Goal: Information Seeking & Learning: Learn about a topic

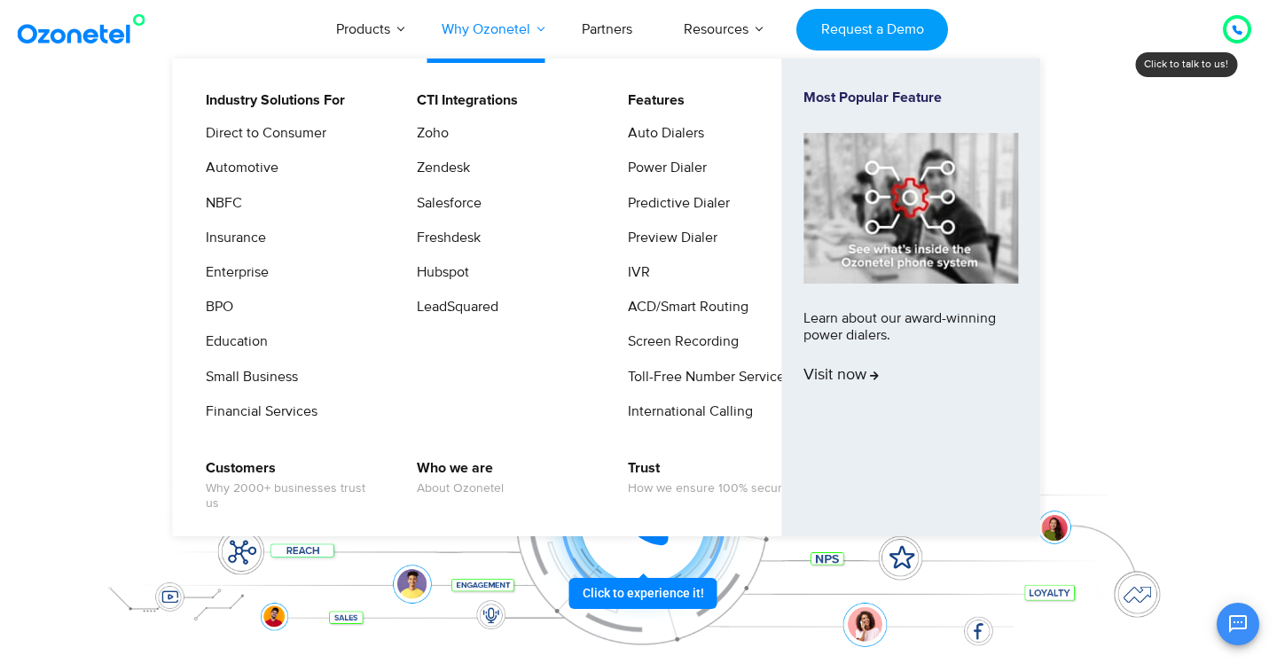
click at [493, 40] on link "Why Ozonetel" at bounding box center [486, 29] width 140 height 59
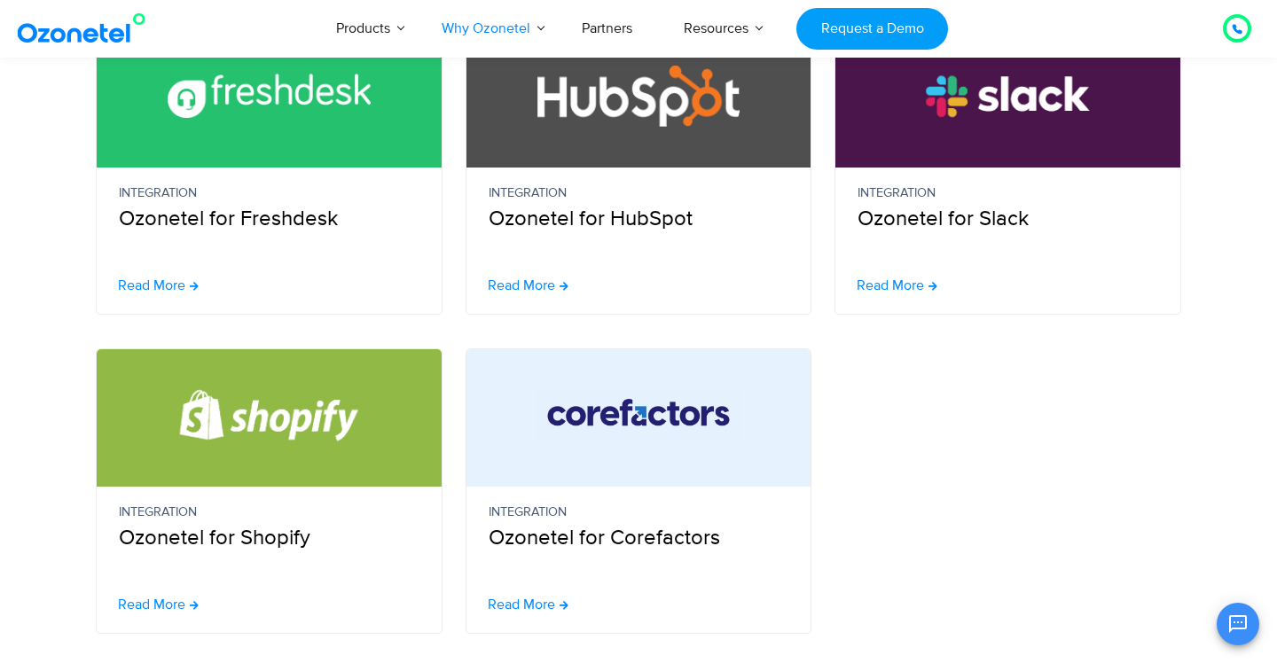
click at [35, 385] on section "Integration Ozonetel for Shopify Read More Integration Ozonetel for Corefactors…" at bounding box center [638, 474] width 1277 height 319
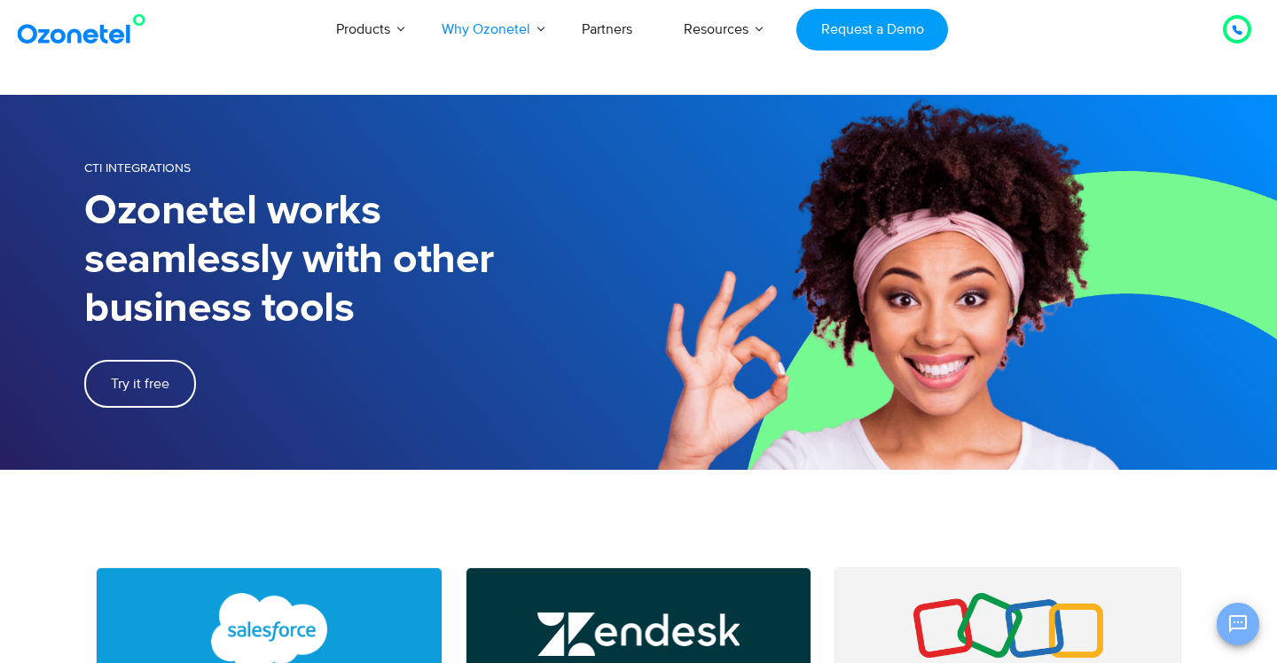
click at [1231, 624] on icon "Open chat" at bounding box center [1237, 624] width 21 height 21
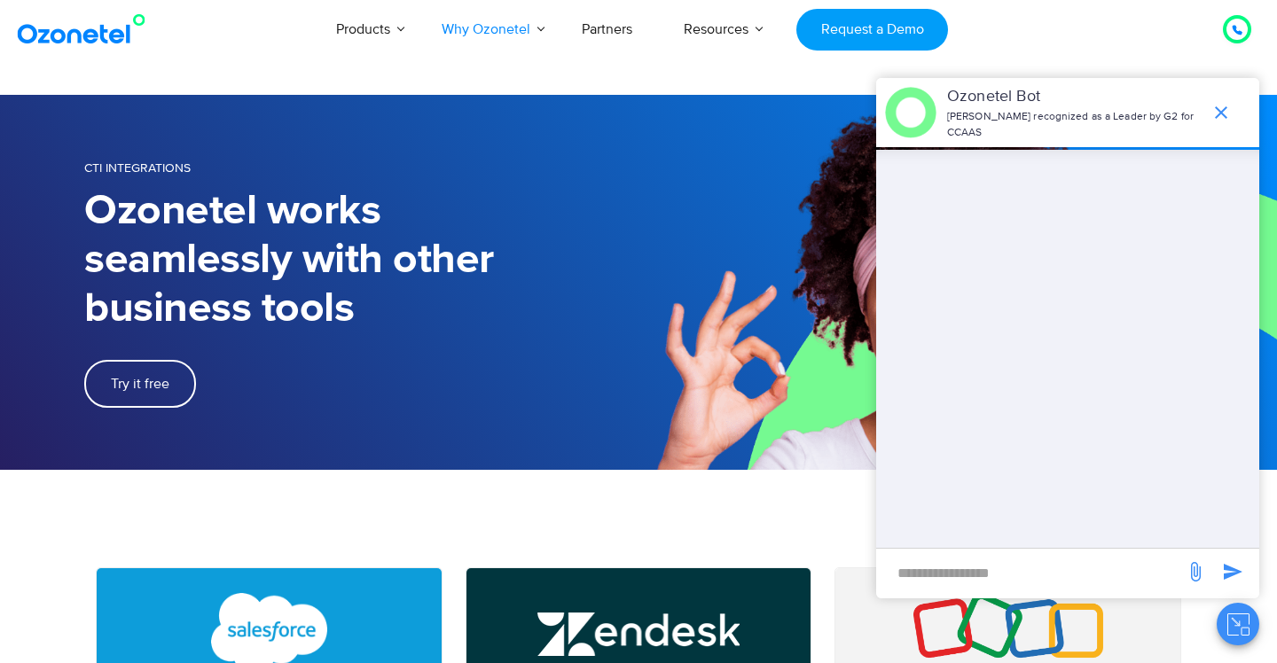
click at [76, 31] on img at bounding box center [85, 29] width 144 height 32
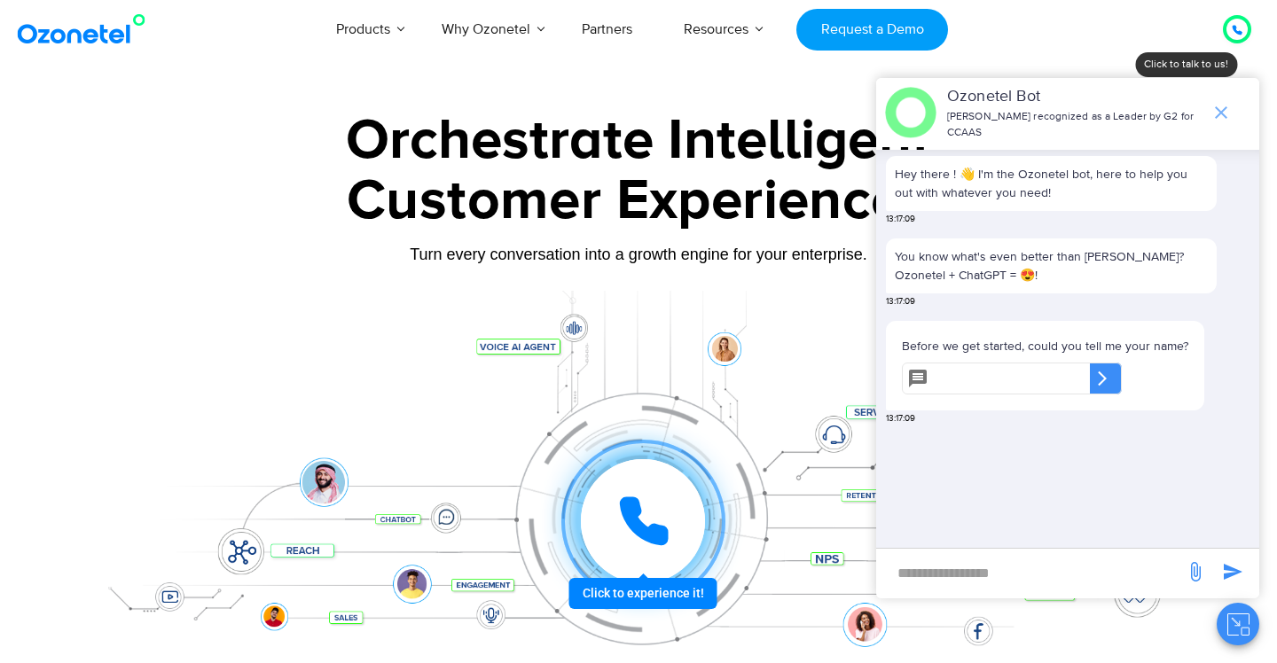
click at [1226, 107] on icon "end chat or minimize" at bounding box center [1221, 112] width 12 height 12
